Goal: Information Seeking & Learning: Learn about a topic

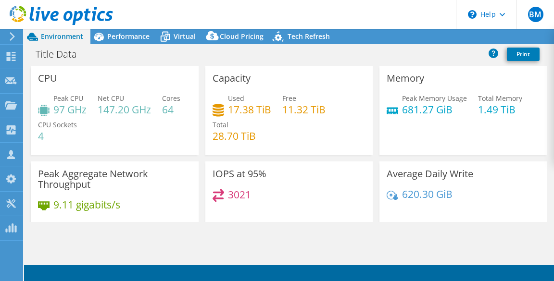
select select "USD"
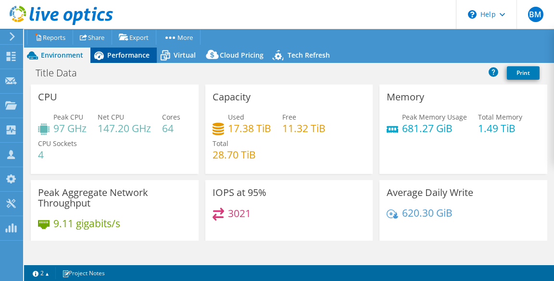
click at [132, 57] on span "Performance" at bounding box center [128, 54] width 42 height 9
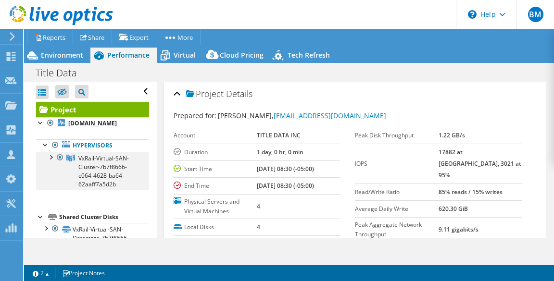
click at [48, 162] on div at bounding box center [51, 157] width 10 height 10
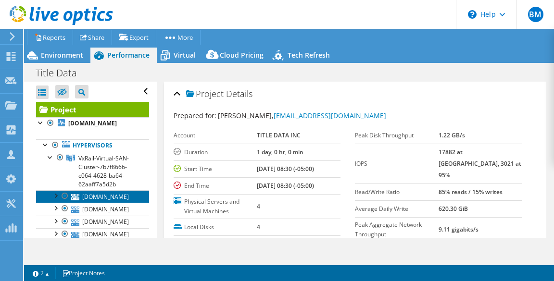
click at [98, 203] on link "[DOMAIN_NAME]" at bounding box center [92, 196] width 113 height 13
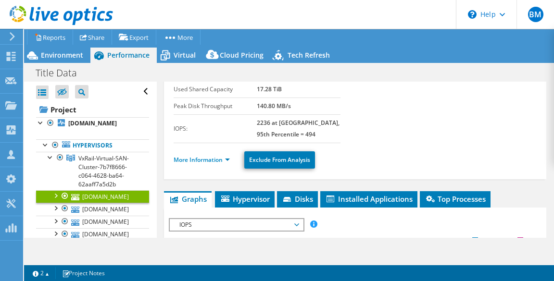
scroll to position [114, 0]
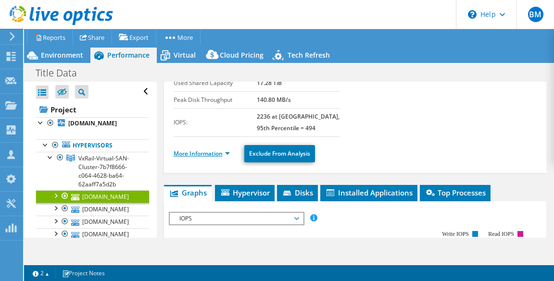
click at [206, 156] on link "More Information" at bounding box center [202, 154] width 56 height 8
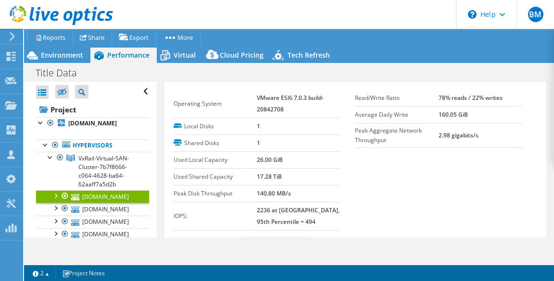
scroll to position [20, 0]
click at [63, 51] on span "Environment" at bounding box center [62, 54] width 42 height 9
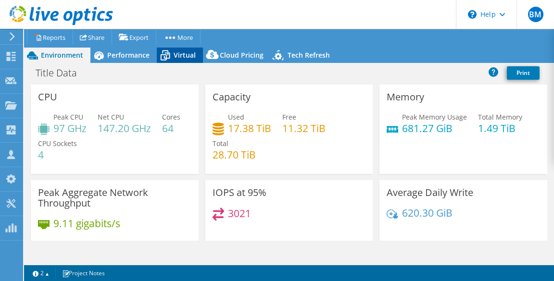
click at [188, 56] on span "Virtual" at bounding box center [185, 54] width 22 height 9
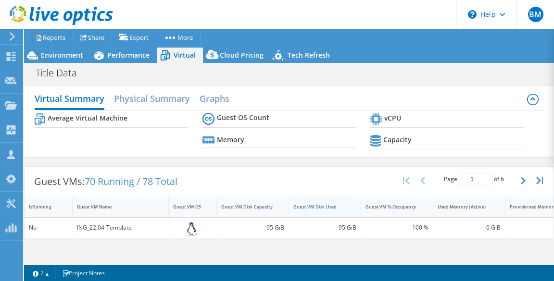
click at [307, 206] on div "Guest VM Disk Used" at bounding box center [318, 207] width 51 height 6
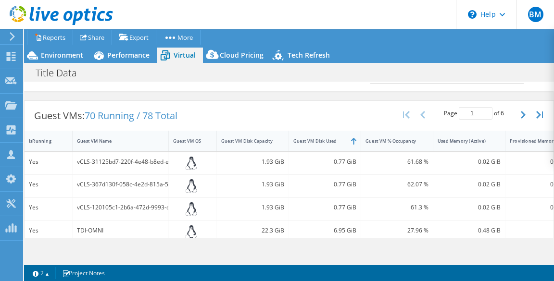
scroll to position [174, 0]
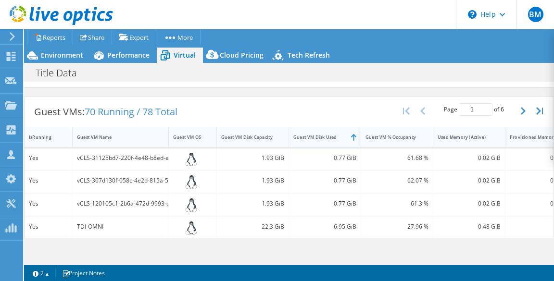
click at [321, 137] on div "Guest VM Disk Used" at bounding box center [318, 137] width 51 height 6
